Goal: Book appointment/travel/reservation

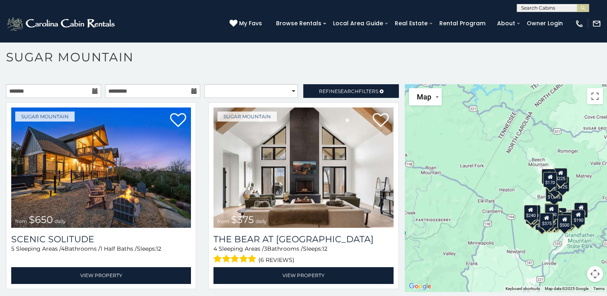
scroll to position [23, 0]
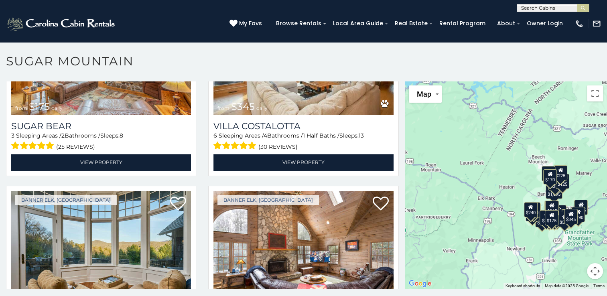
scroll to position [1222, 0]
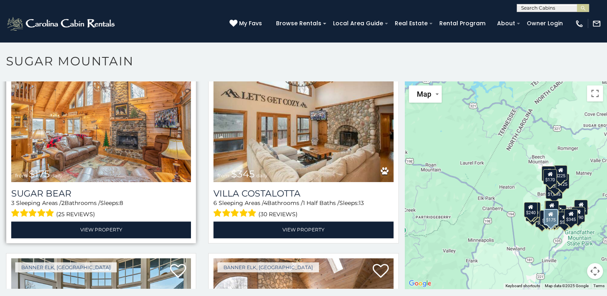
click at [105, 129] on img at bounding box center [101, 122] width 180 height 120
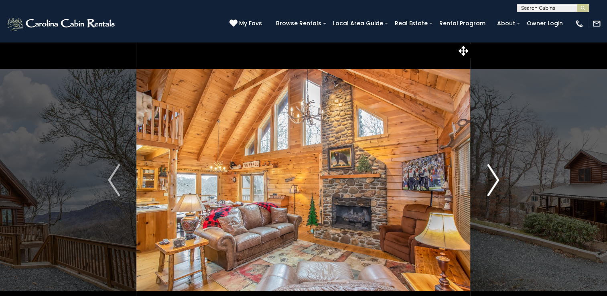
click at [491, 184] on img "Next" at bounding box center [493, 180] width 12 height 32
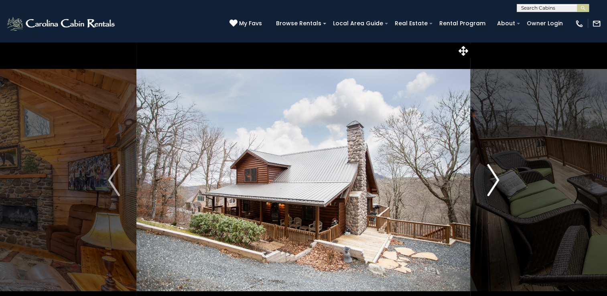
click at [491, 184] on img "Next" at bounding box center [493, 180] width 12 height 32
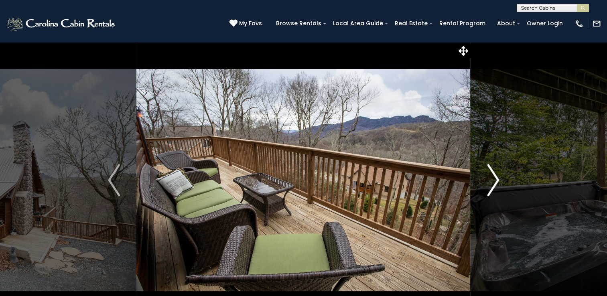
click at [491, 184] on img "Next" at bounding box center [493, 180] width 12 height 32
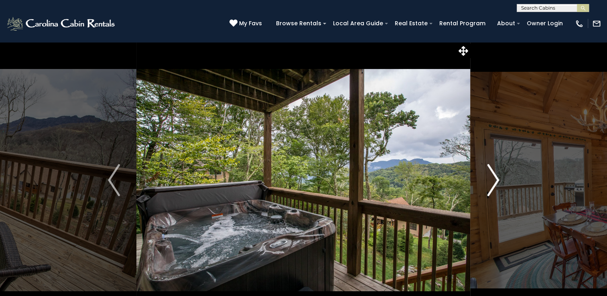
click at [491, 184] on img "Next" at bounding box center [493, 180] width 12 height 32
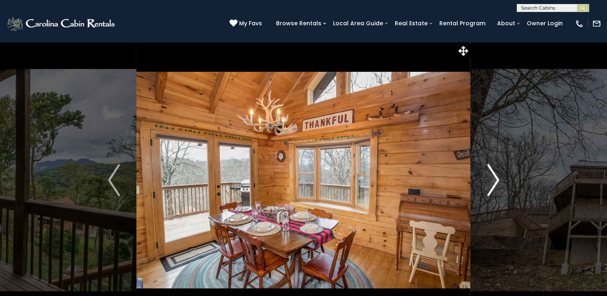
click at [491, 184] on img "Next" at bounding box center [493, 180] width 12 height 32
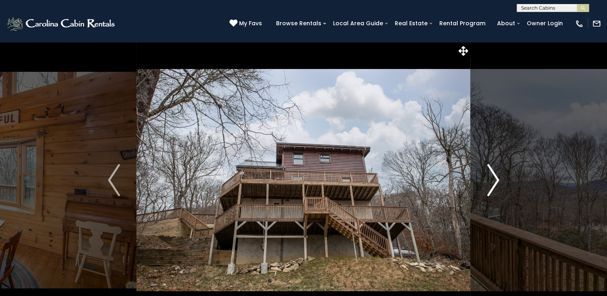
click at [491, 184] on img "Next" at bounding box center [493, 180] width 12 height 32
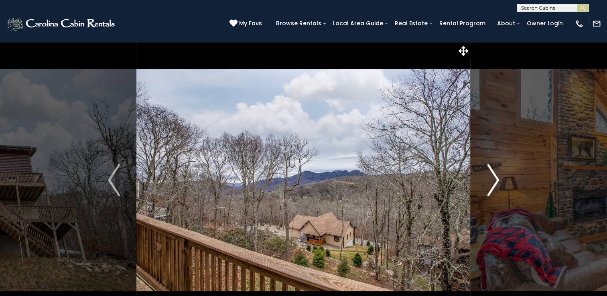
click at [491, 184] on img "Next" at bounding box center [493, 180] width 12 height 32
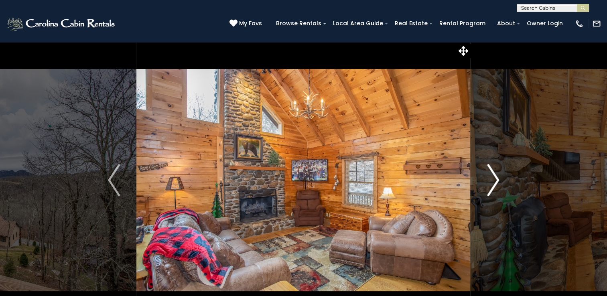
click at [491, 184] on img "Next" at bounding box center [493, 180] width 12 height 32
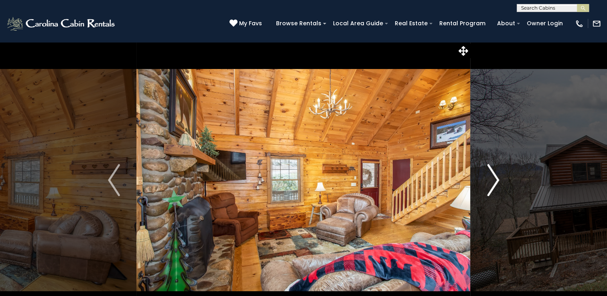
click at [491, 184] on img "Next" at bounding box center [493, 180] width 12 height 32
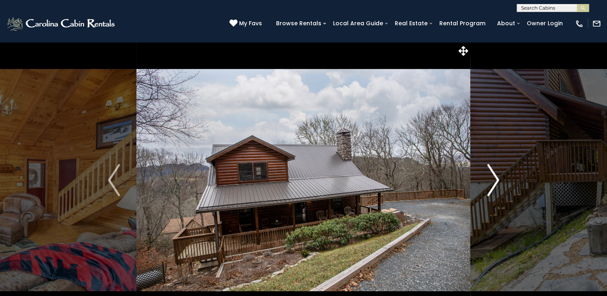
click at [491, 184] on img "Next" at bounding box center [493, 180] width 12 height 32
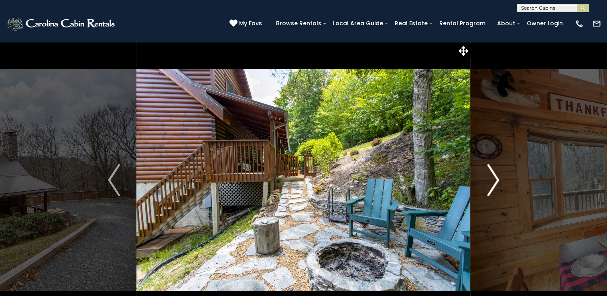
click at [491, 184] on img "Next" at bounding box center [493, 180] width 12 height 32
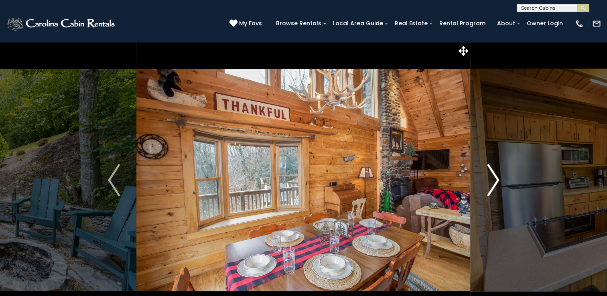
click at [491, 184] on img "Next" at bounding box center [493, 180] width 12 height 32
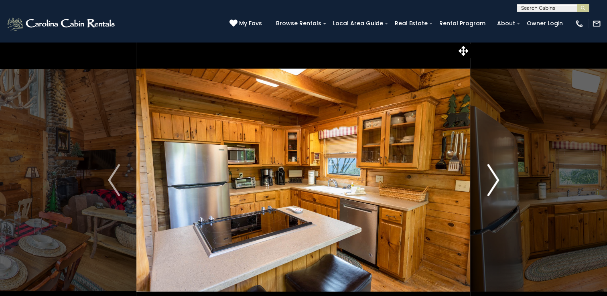
click at [491, 184] on img "Next" at bounding box center [493, 180] width 12 height 32
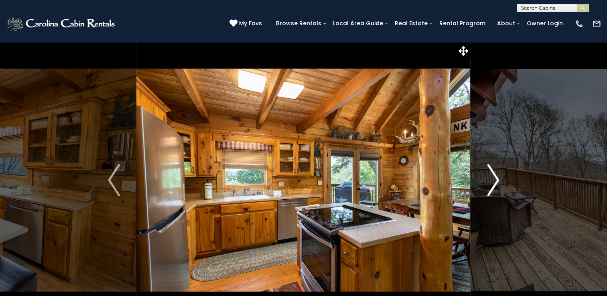
click at [491, 184] on img "Next" at bounding box center [493, 180] width 12 height 32
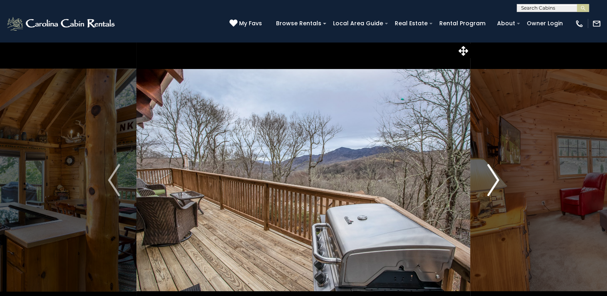
click at [491, 184] on img "Next" at bounding box center [493, 180] width 12 height 32
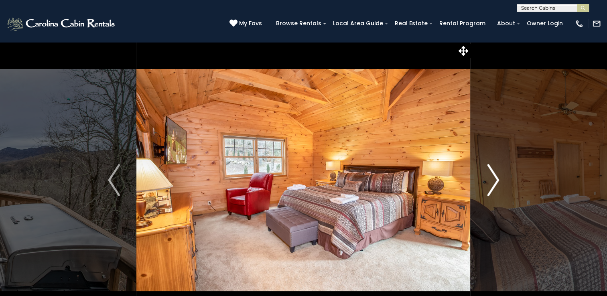
click at [491, 184] on img "Next" at bounding box center [493, 180] width 12 height 32
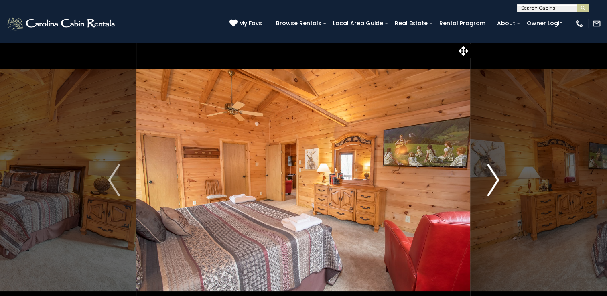
click at [491, 184] on img "Next" at bounding box center [493, 180] width 12 height 32
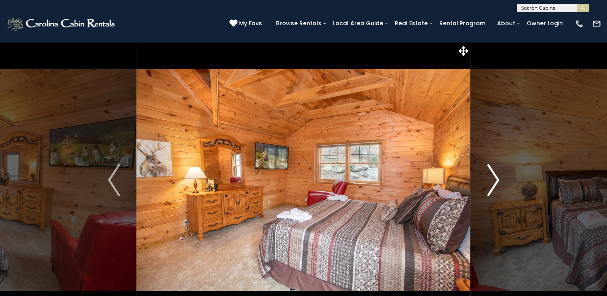
click at [491, 184] on img "Next" at bounding box center [493, 180] width 12 height 32
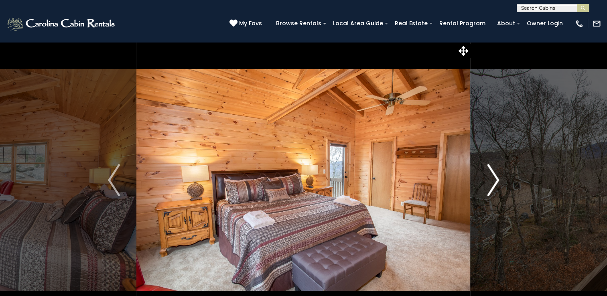
click at [491, 184] on img "Next" at bounding box center [493, 180] width 12 height 32
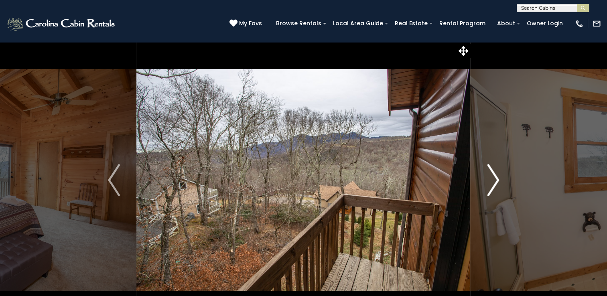
click at [491, 184] on img "Next" at bounding box center [493, 180] width 12 height 32
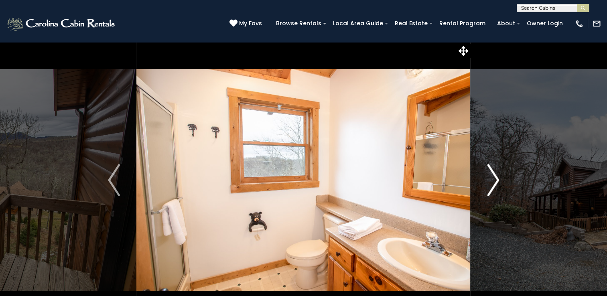
click at [491, 184] on img "Next" at bounding box center [493, 180] width 12 height 32
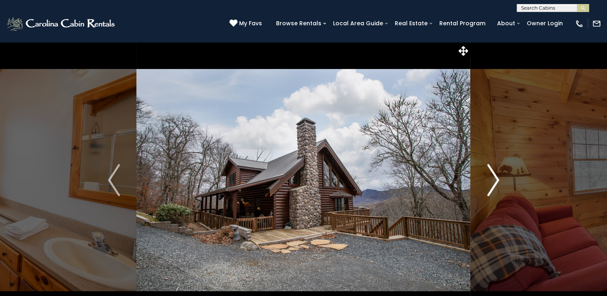
click at [491, 184] on img "Next" at bounding box center [493, 180] width 12 height 32
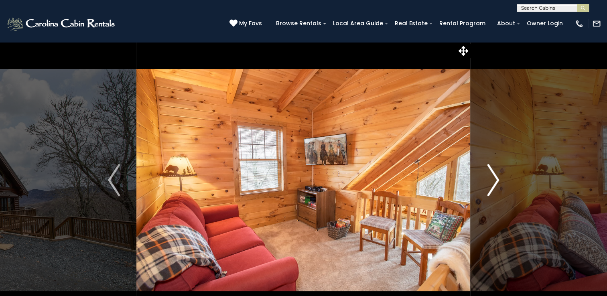
click at [491, 184] on img "Next" at bounding box center [493, 180] width 12 height 32
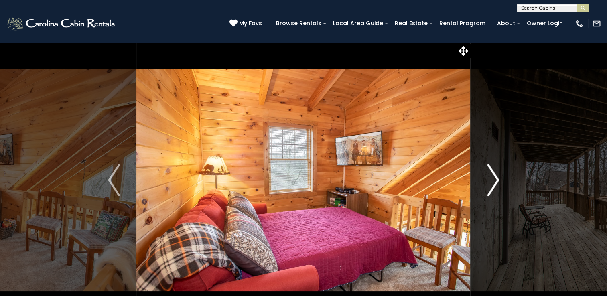
click at [491, 184] on img "Next" at bounding box center [493, 180] width 12 height 32
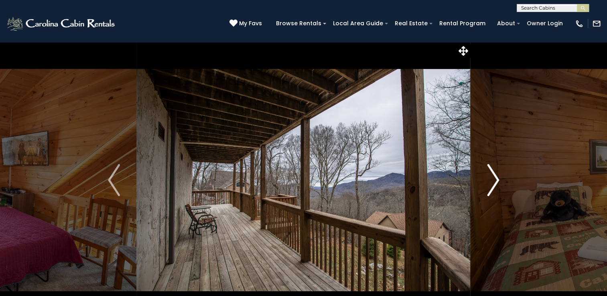
click at [491, 184] on img "Next" at bounding box center [493, 180] width 12 height 32
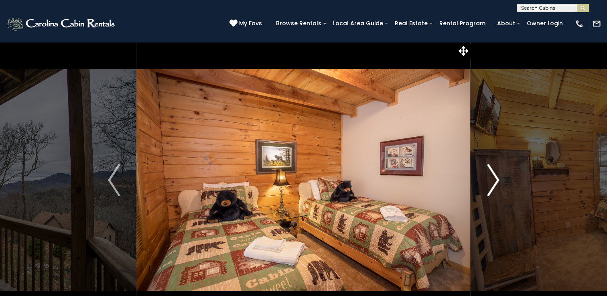
click at [491, 184] on img "Next" at bounding box center [493, 180] width 12 height 32
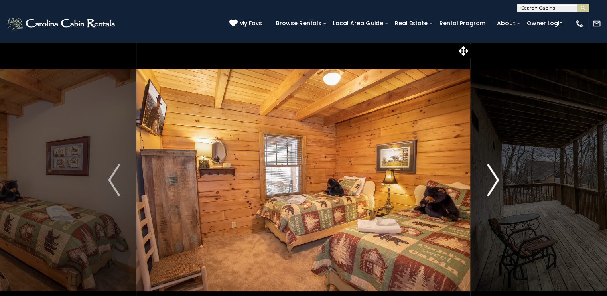
click at [491, 184] on img "Next" at bounding box center [493, 180] width 12 height 32
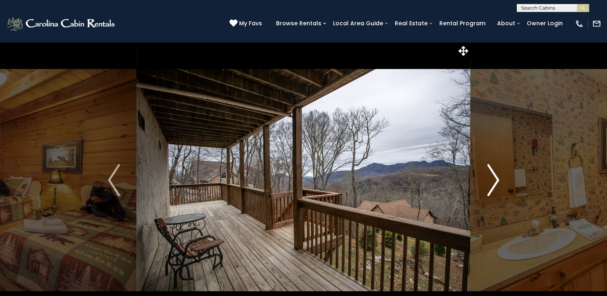
click at [491, 184] on img "Next" at bounding box center [493, 180] width 12 height 32
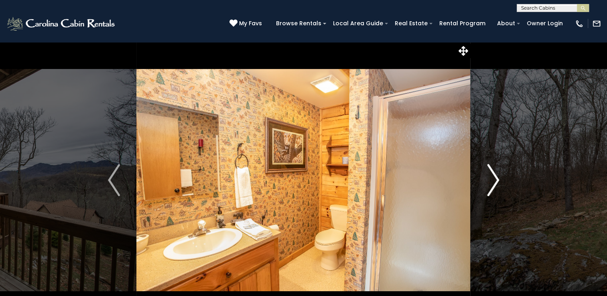
click at [491, 184] on img "Next" at bounding box center [493, 180] width 12 height 32
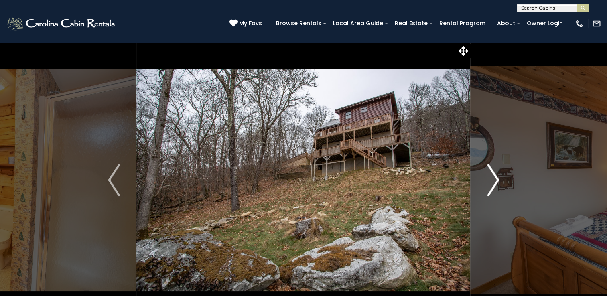
click at [491, 184] on img "Next" at bounding box center [493, 180] width 12 height 32
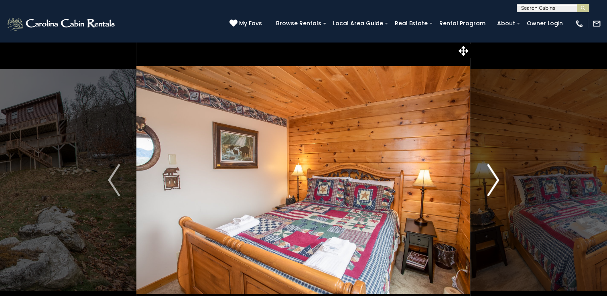
click at [491, 184] on img "Next" at bounding box center [493, 180] width 12 height 32
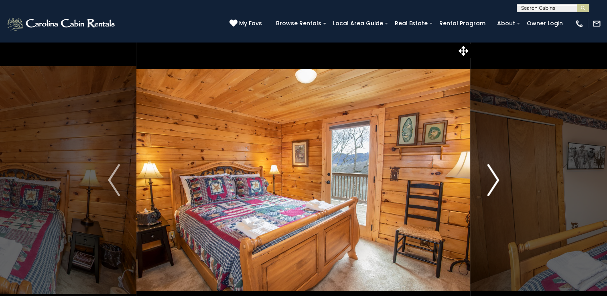
click at [491, 184] on img "Next" at bounding box center [493, 180] width 12 height 32
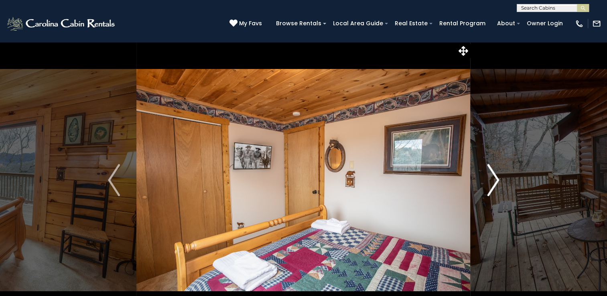
click at [491, 184] on img "Next" at bounding box center [493, 180] width 12 height 32
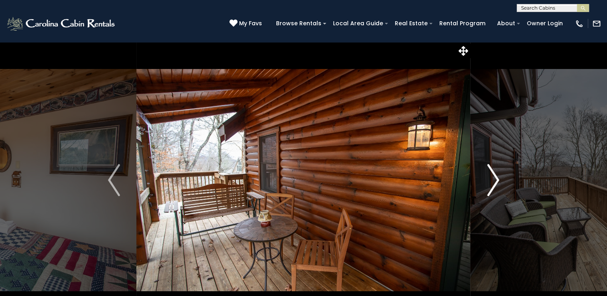
click at [491, 184] on img "Next" at bounding box center [493, 180] width 12 height 32
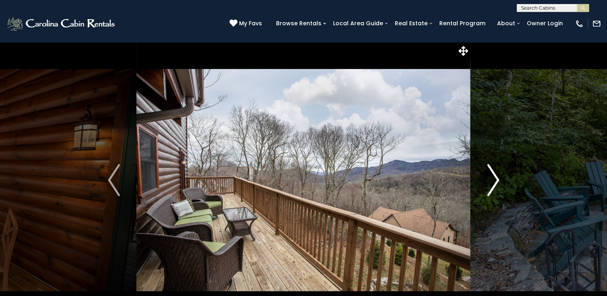
click at [491, 184] on img "Next" at bounding box center [493, 180] width 12 height 32
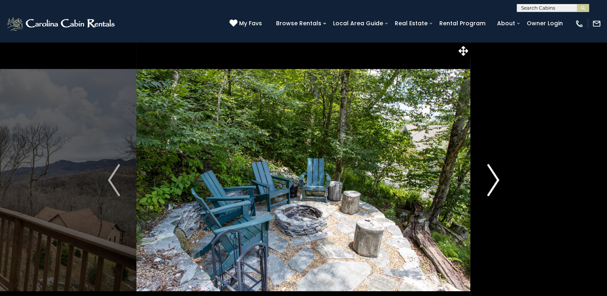
click at [491, 184] on img "Next" at bounding box center [493, 180] width 12 height 32
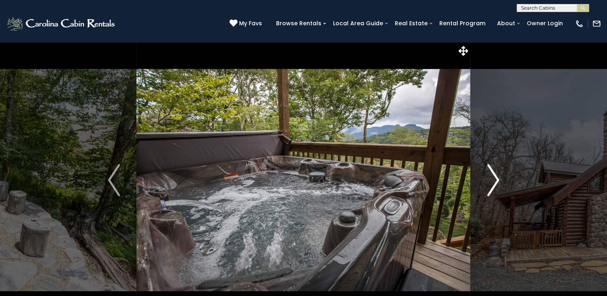
click at [491, 184] on img "Next" at bounding box center [493, 180] width 12 height 32
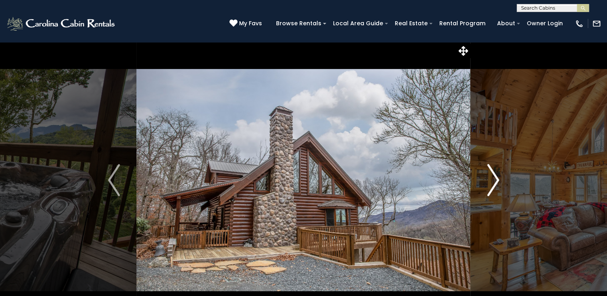
click at [491, 184] on img "Next" at bounding box center [493, 180] width 12 height 32
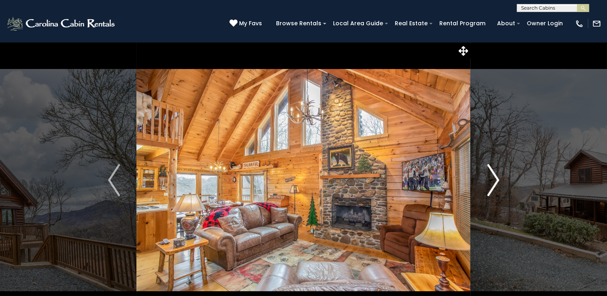
click at [491, 184] on img "Next" at bounding box center [493, 180] width 12 height 32
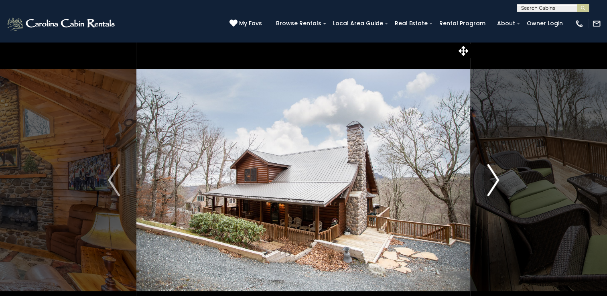
click at [491, 184] on img "Next" at bounding box center [493, 180] width 12 height 32
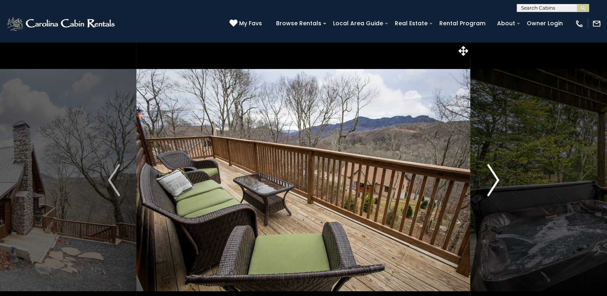
click at [491, 184] on img "Next" at bounding box center [493, 180] width 12 height 32
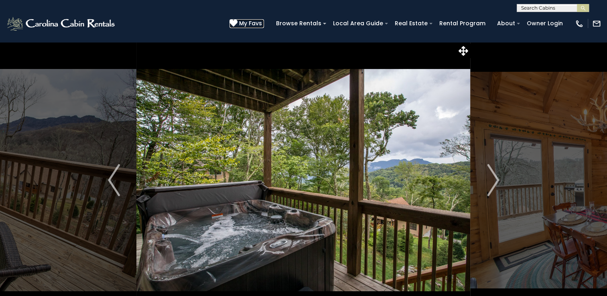
click at [252, 22] on span "My Favs" at bounding box center [250, 23] width 23 height 8
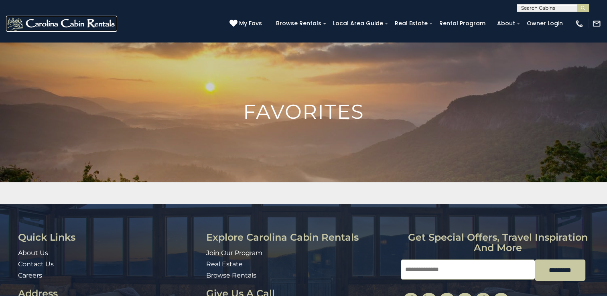
click at [87, 24] on img at bounding box center [61, 24] width 111 height 16
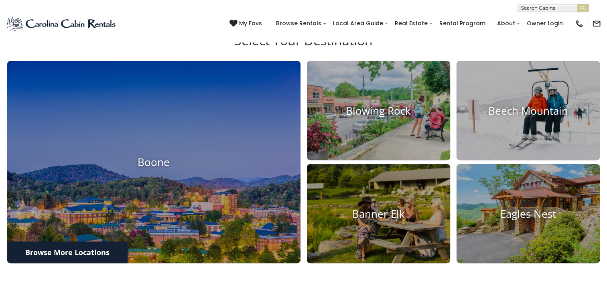
scroll to position [299, 0]
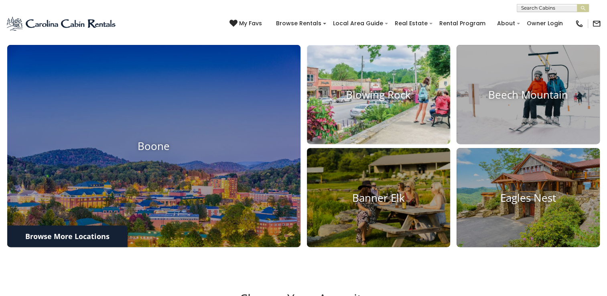
click at [385, 93] on h4 "Blowing Rock" at bounding box center [378, 94] width 143 height 12
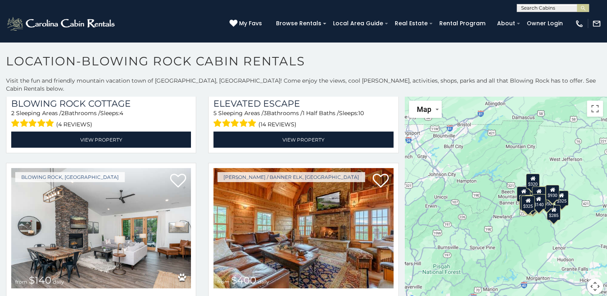
scroll to position [1725, 0]
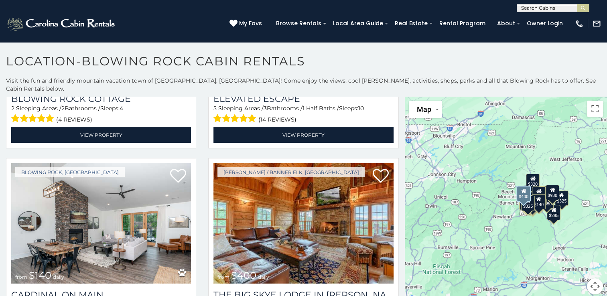
click at [397, 214] on div "[PERSON_NAME] / Banner Elk, [GEOGRAPHIC_DATA] from $400 daily The [GEOGRAPHIC_D…" at bounding box center [303, 254] width 202 height 192
drag, startPoint x: 397, startPoint y: 214, endPoint x: 397, endPoint y: 228, distance: 14.0
click at [397, 228] on div "[PERSON_NAME] / Banner Elk, [GEOGRAPHIC_DATA] from $400 daily The [GEOGRAPHIC_D…" at bounding box center [303, 254] width 202 height 192
